Goal: Transaction & Acquisition: Register for event/course

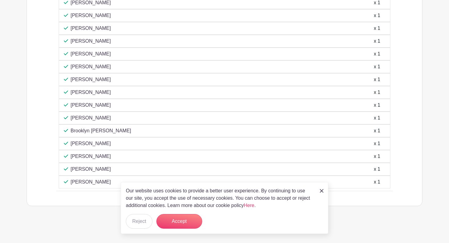
scroll to position [1916, 0]
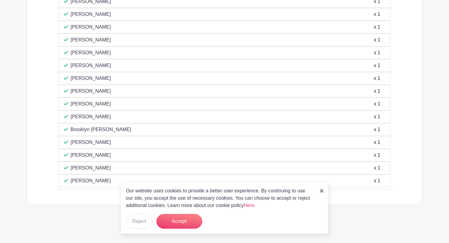
click at [323, 191] on img at bounding box center [322, 191] width 4 height 4
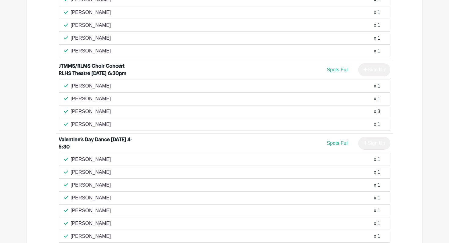
scroll to position [706, 0]
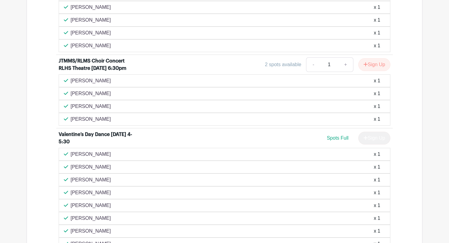
scroll to position [706, 0]
click at [372, 70] on button "Sign Up" at bounding box center [374, 64] width 32 height 13
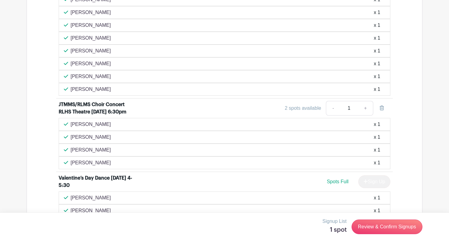
scroll to position [662, 0]
click at [383, 229] on link "Review & Confirm Signups" at bounding box center [387, 227] width 71 height 15
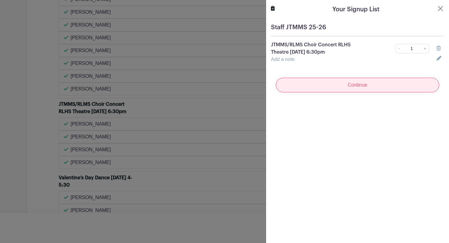
click at [384, 88] on input "Continue" at bounding box center [357, 85] width 163 height 15
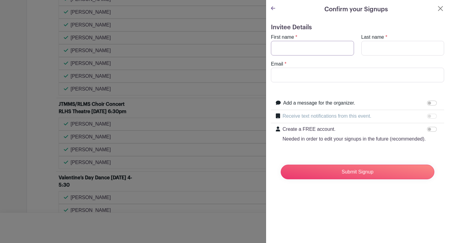
click at [308, 49] on input "First name" at bounding box center [312, 48] width 83 height 15
type input "Carey"
type input "McDonald-Frisbie"
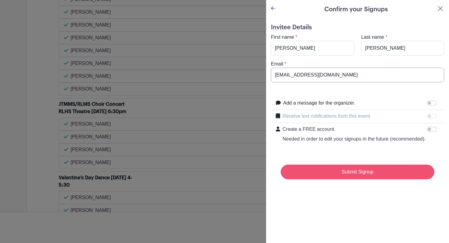
type input "cmcdonald@rlas-116.org"
click at [351, 172] on input "Submit Signup" at bounding box center [358, 172] width 154 height 15
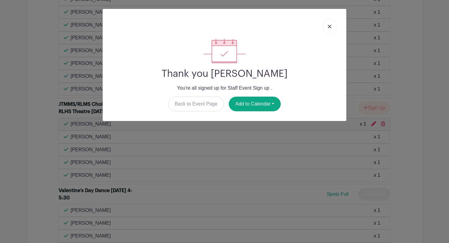
click at [331, 28] on img at bounding box center [330, 27] width 4 height 4
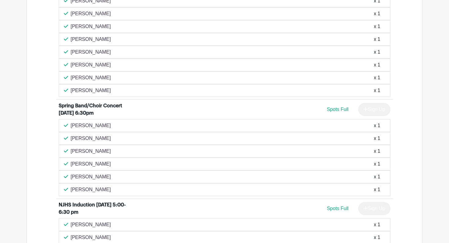
scroll to position [911, 0]
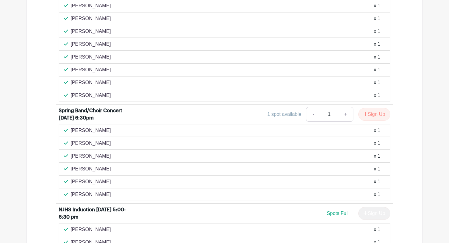
scroll to position [911, 0]
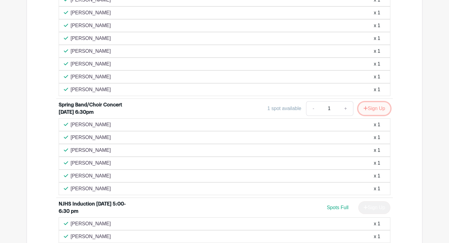
click at [366, 112] on button "Sign Up" at bounding box center [374, 108] width 32 height 13
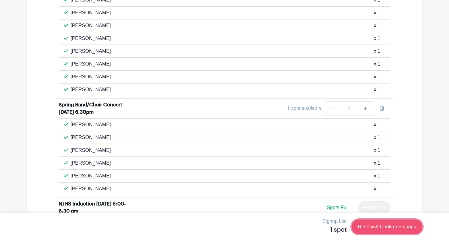
click at [381, 228] on link "Review & Confirm Signups" at bounding box center [387, 227] width 71 height 15
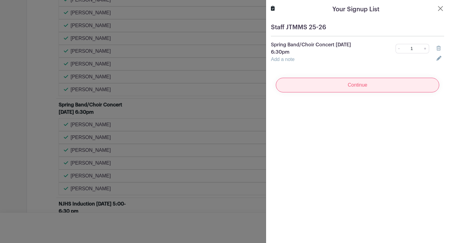
click at [374, 81] on input "Continue" at bounding box center [357, 85] width 163 height 15
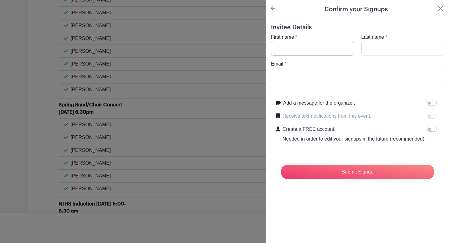
click at [324, 49] on input "First name" at bounding box center [312, 48] width 83 height 15
type input "Carey"
type input "McDonald-Frisbie"
type input "cmcdonald@rlas-116.org"
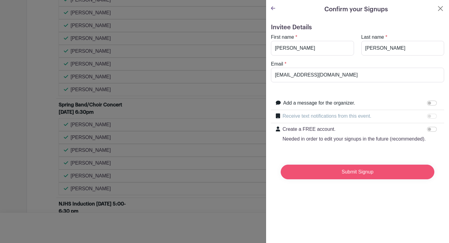
click at [396, 172] on input "Submit Signup" at bounding box center [358, 172] width 154 height 15
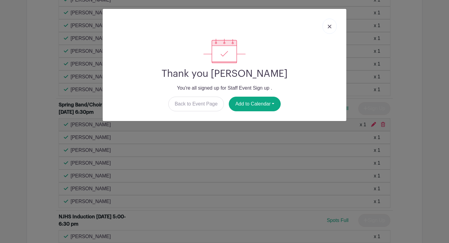
click at [330, 28] on img at bounding box center [330, 27] width 4 height 4
